Goal: Complete application form: Complete application form

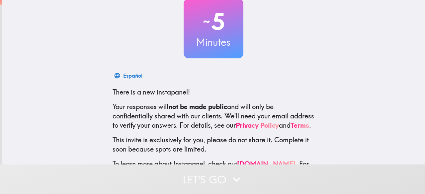
scroll to position [82, 0]
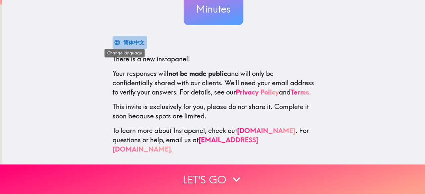
click at [141, 40] on button "简体中文" at bounding box center [130, 42] width 35 height 13
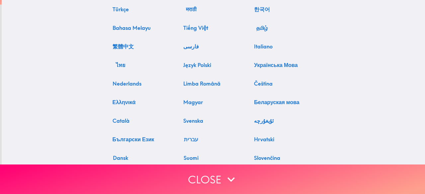
scroll to position [0, 0]
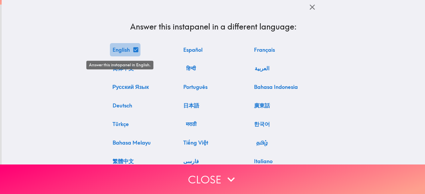
click at [121, 51] on button "English" at bounding box center [125, 49] width 31 height 13
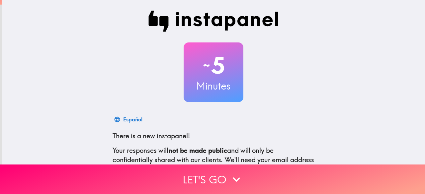
scroll to position [82, 0]
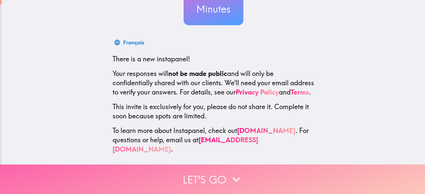
click at [185, 176] on button "Let's go" at bounding box center [212, 180] width 425 height 30
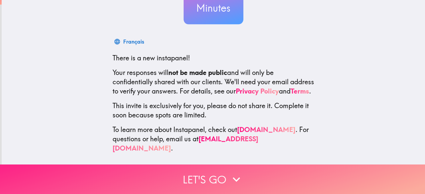
scroll to position [23, 0]
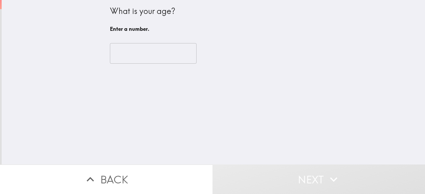
click at [154, 58] on input "number" at bounding box center [153, 53] width 87 height 21
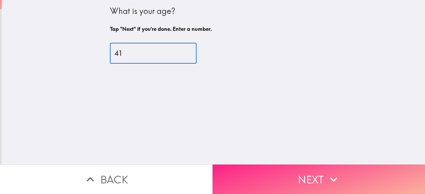
type input "41"
click at [337, 178] on icon "button" at bounding box center [333, 179] width 15 height 15
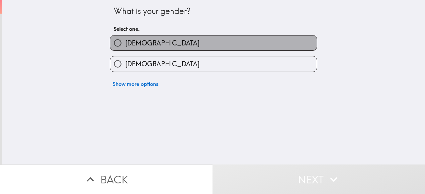
click at [196, 38] on label "[DEMOGRAPHIC_DATA]" at bounding box center [213, 43] width 207 height 15
click at [125, 38] on input "[DEMOGRAPHIC_DATA]" at bounding box center [117, 43] width 15 height 15
radio input "true"
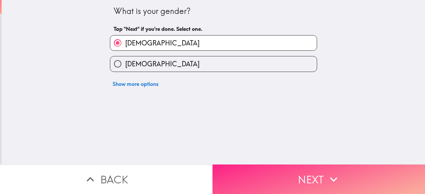
click at [262, 181] on button "Next" at bounding box center [318, 180] width 212 height 30
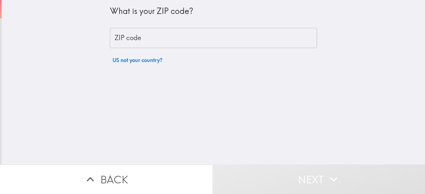
click at [163, 44] on input "ZIP code" at bounding box center [213, 38] width 207 height 21
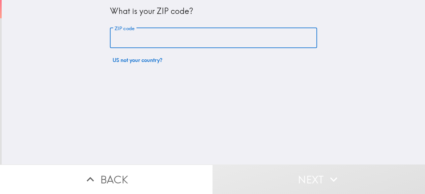
click at [163, 44] on input "ZIP code" at bounding box center [213, 38] width 207 height 21
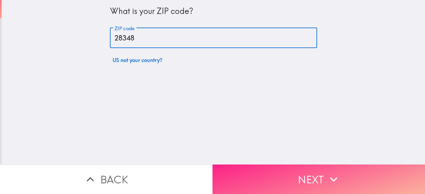
type input "28348"
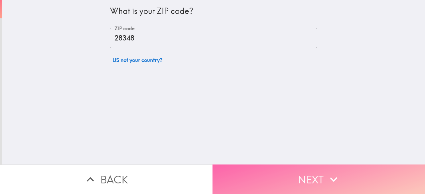
click at [256, 168] on button "Next" at bounding box center [318, 180] width 212 height 30
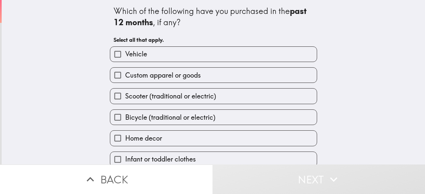
scroll to position [51, 0]
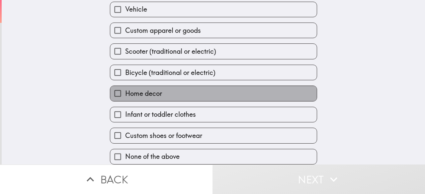
click at [185, 86] on label "Home decor" at bounding box center [213, 93] width 207 height 15
click at [125, 86] on input "Home decor" at bounding box center [117, 93] width 15 height 15
checkbox input "true"
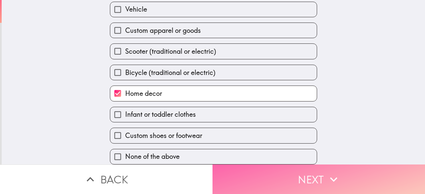
click at [247, 178] on button "Next" at bounding box center [318, 180] width 212 height 30
